Goal: Transaction & Acquisition: Purchase product/service

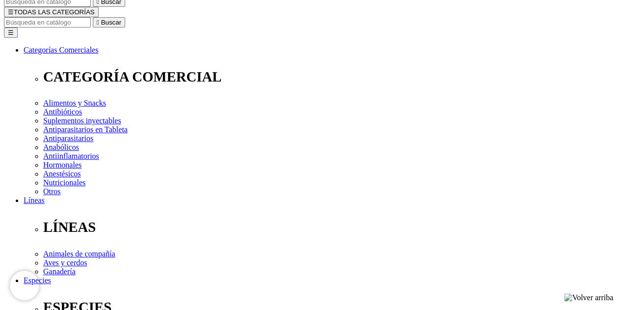
scroll to position [196, 0]
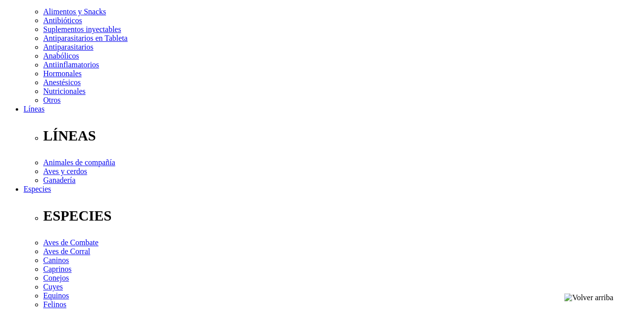
drag, startPoint x: 400, startPoint y: 125, endPoint x: 398, endPoint y: 120, distance: 5.3
select select "266"
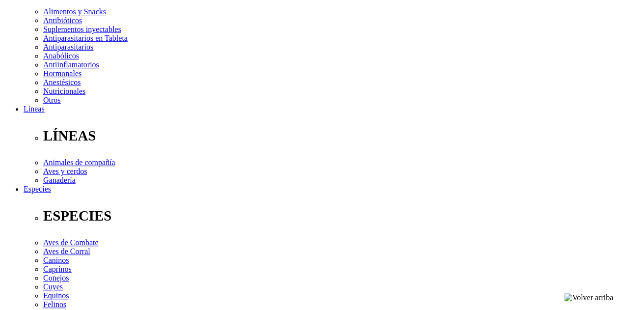
select select "266"
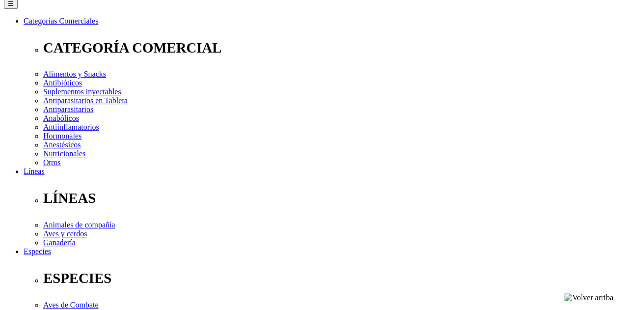
scroll to position [147, 0]
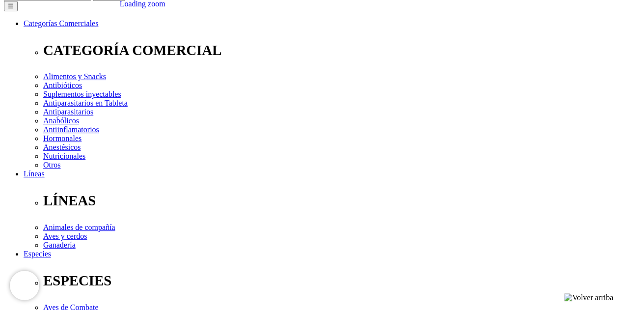
scroll to position [147, 0]
